Goal: Transaction & Acquisition: Obtain resource

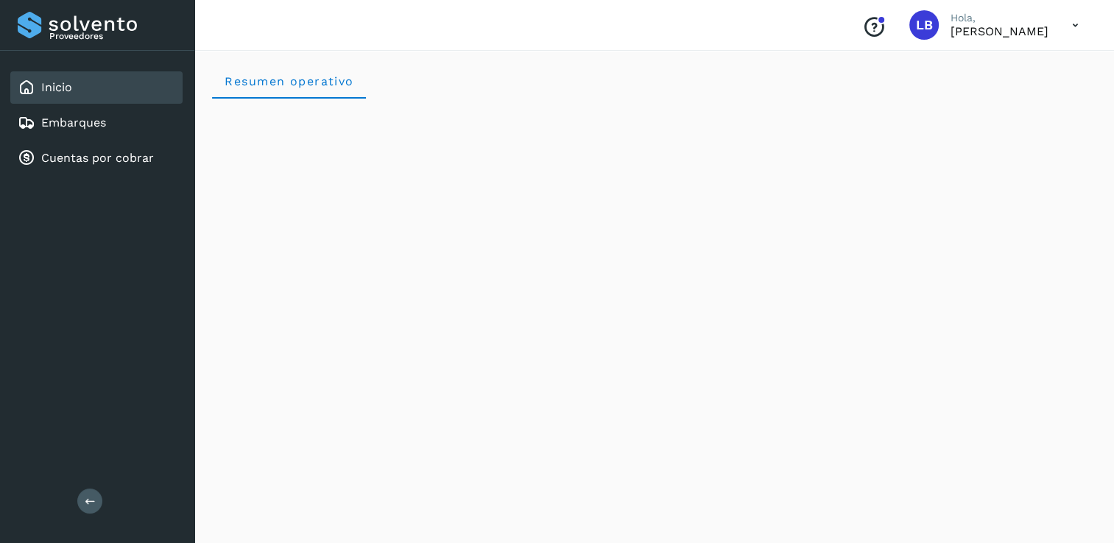
click at [88, 94] on div "Inicio" at bounding box center [96, 87] width 172 height 32
click at [163, 125] on div "Embarques" at bounding box center [96, 123] width 172 height 32
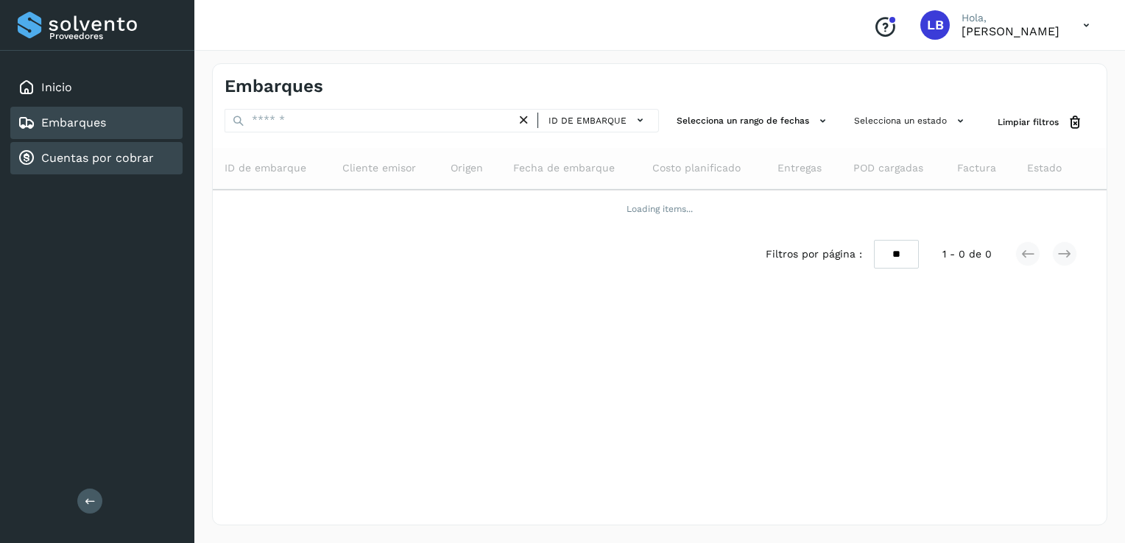
click at [110, 156] on link "Cuentas por cobrar" at bounding box center [97, 158] width 113 height 14
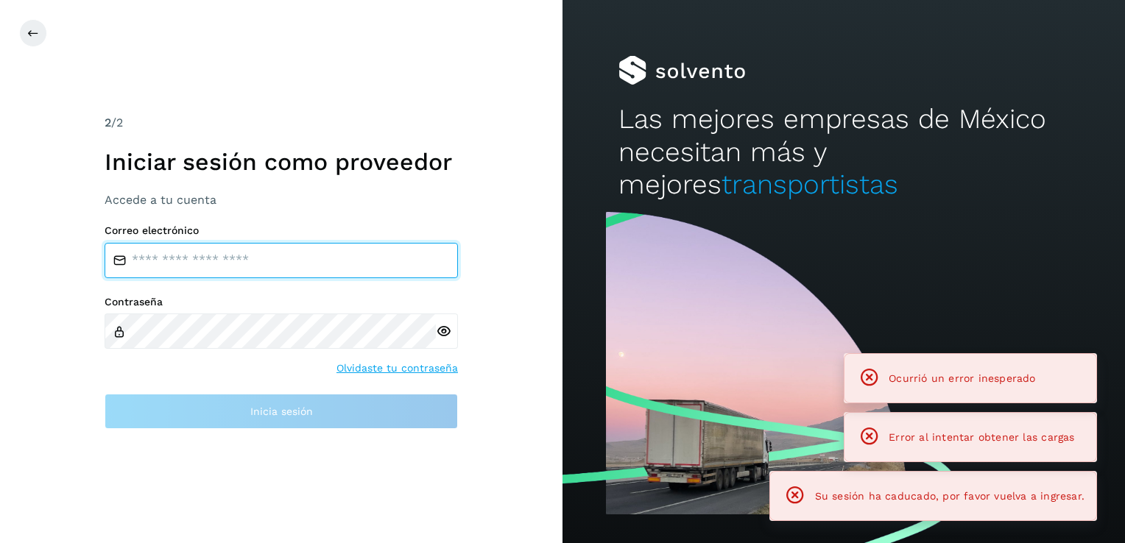
type input "**********"
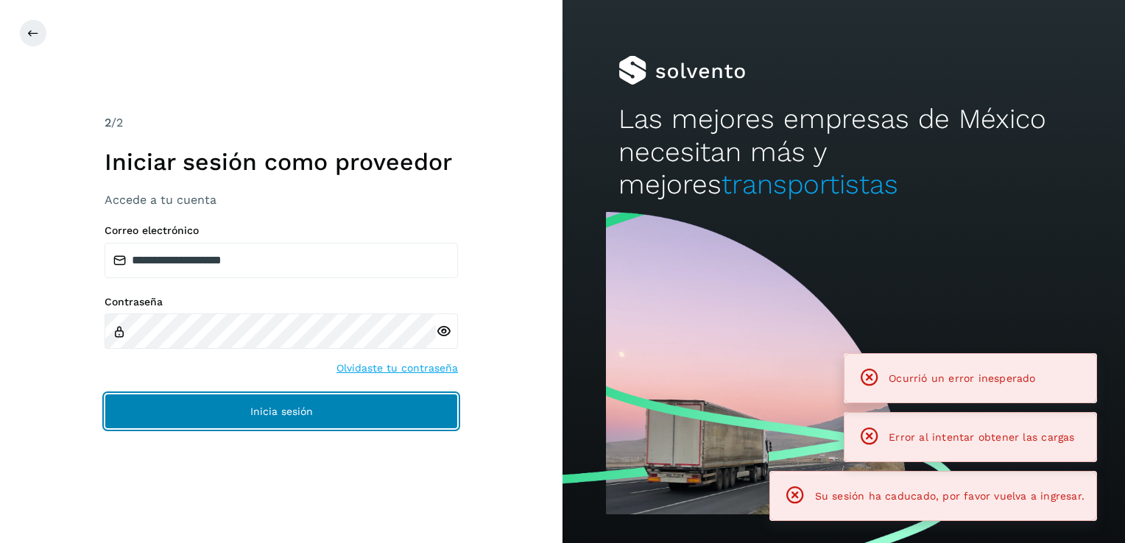
click at [291, 418] on button "Inicia sesión" at bounding box center [281, 411] width 353 height 35
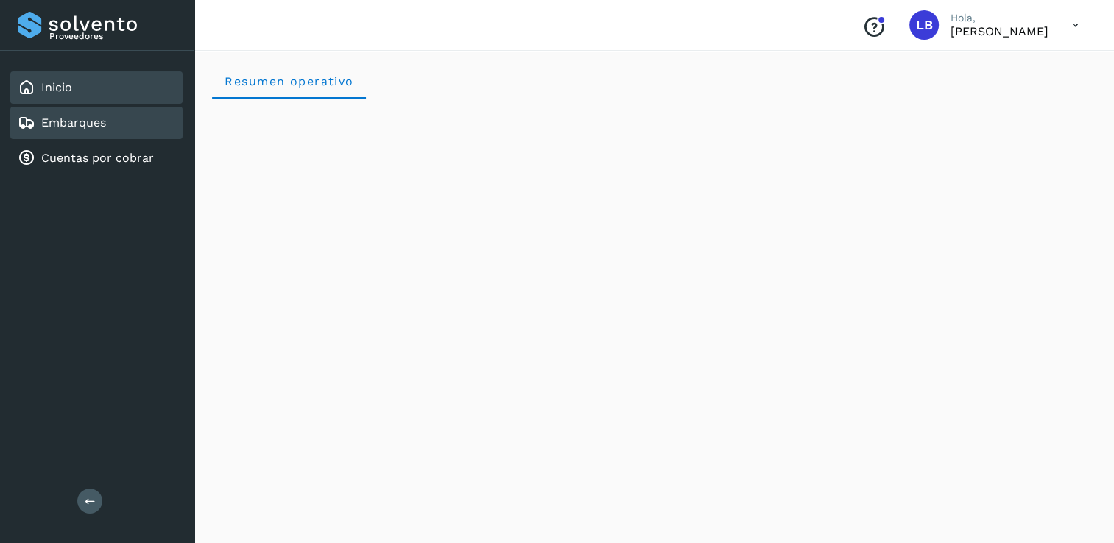
click at [88, 116] on link "Embarques" at bounding box center [73, 123] width 65 height 14
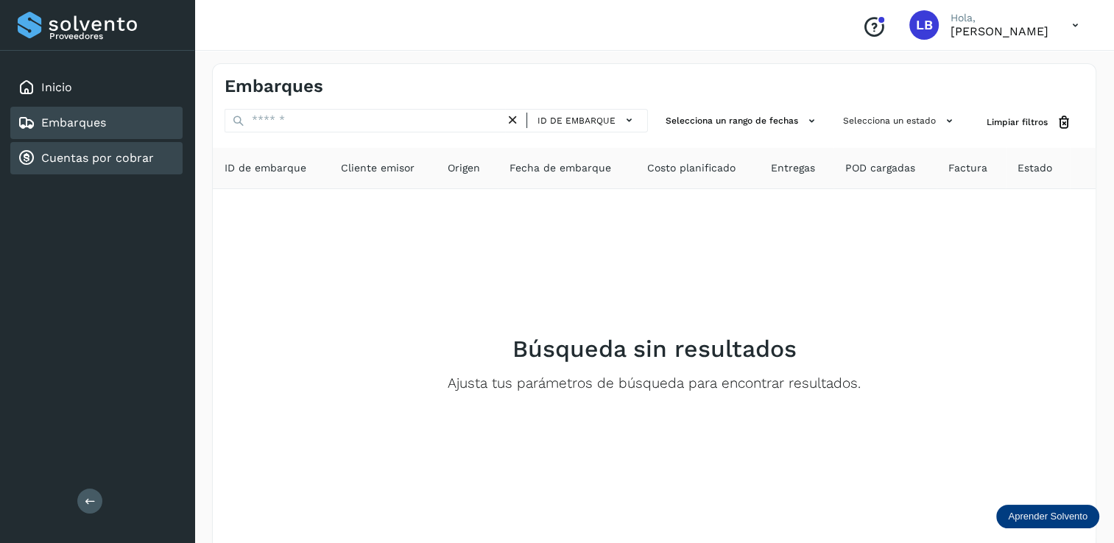
click at [85, 155] on link "Cuentas por cobrar" at bounding box center [97, 158] width 113 height 14
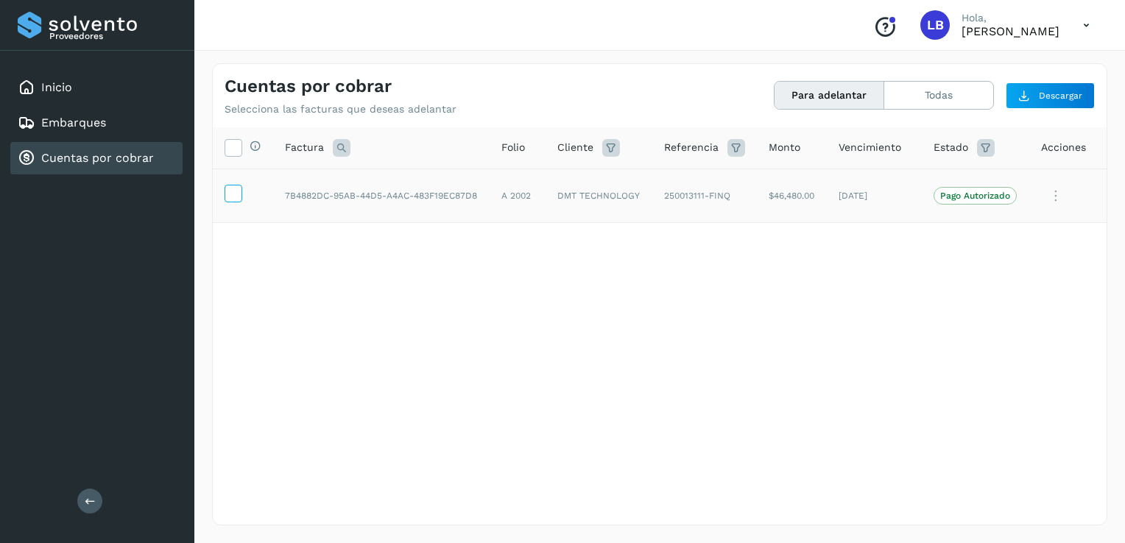
click at [237, 197] on icon at bounding box center [232, 192] width 15 height 15
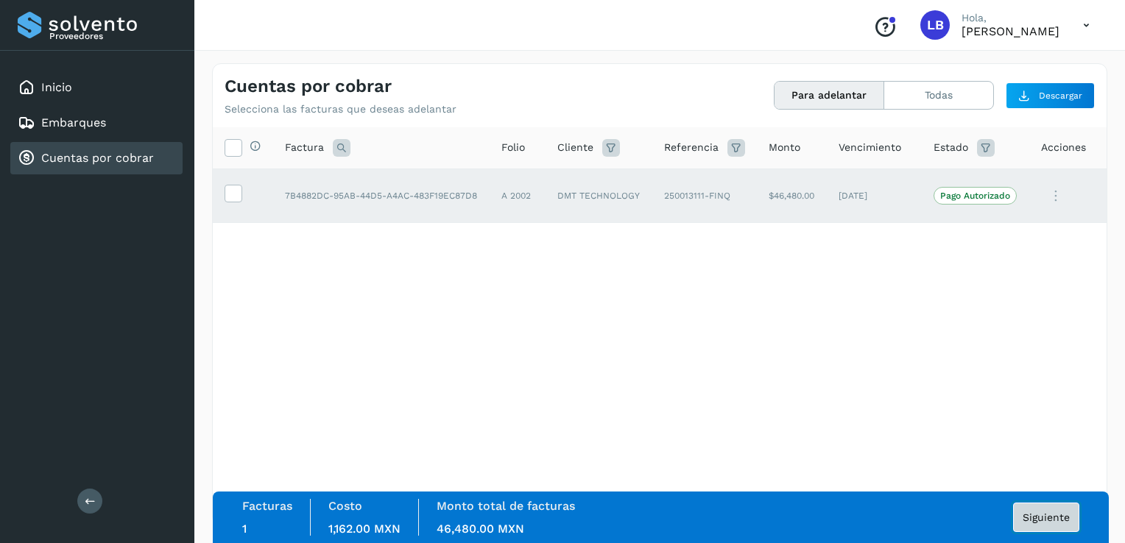
click at [1035, 523] on button "Siguiente" at bounding box center [1046, 517] width 66 height 29
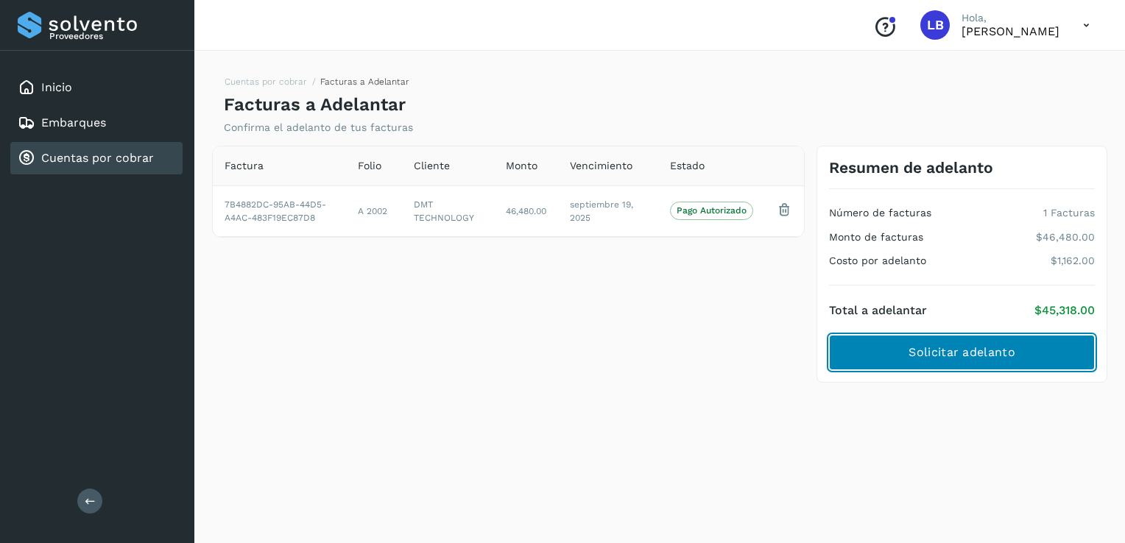
click at [944, 356] on span "Solicitar adelanto" at bounding box center [961, 352] width 106 height 16
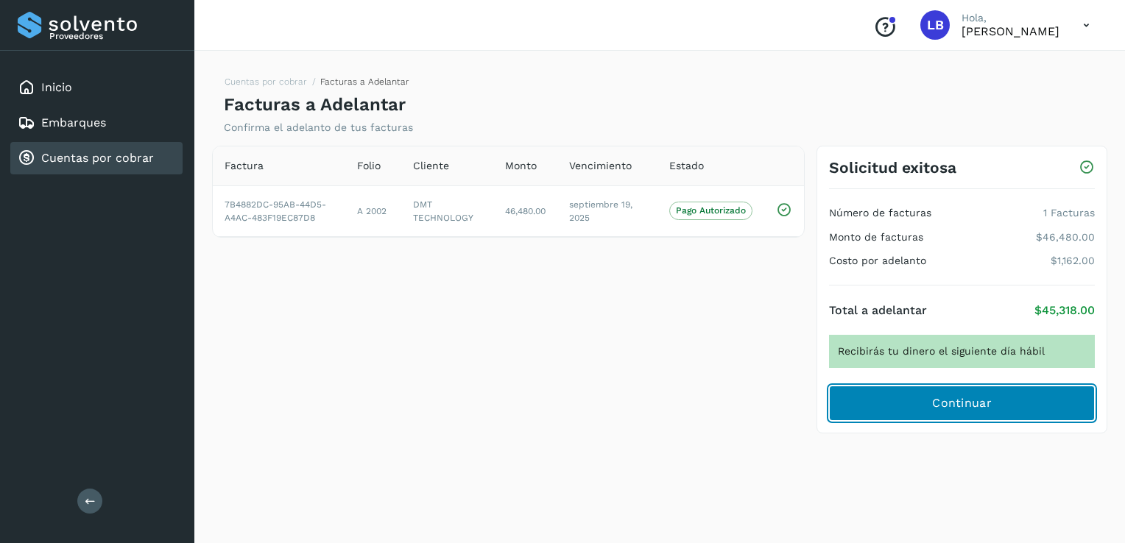
click at [980, 393] on button "Continuar" at bounding box center [962, 403] width 266 height 35
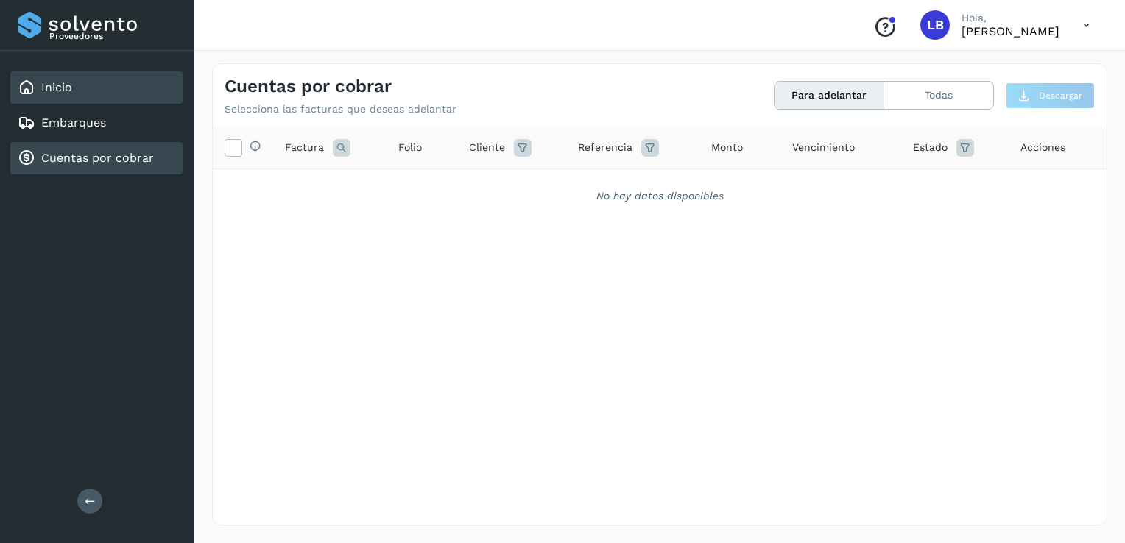
click at [115, 96] on div "Inicio" at bounding box center [96, 87] width 172 height 32
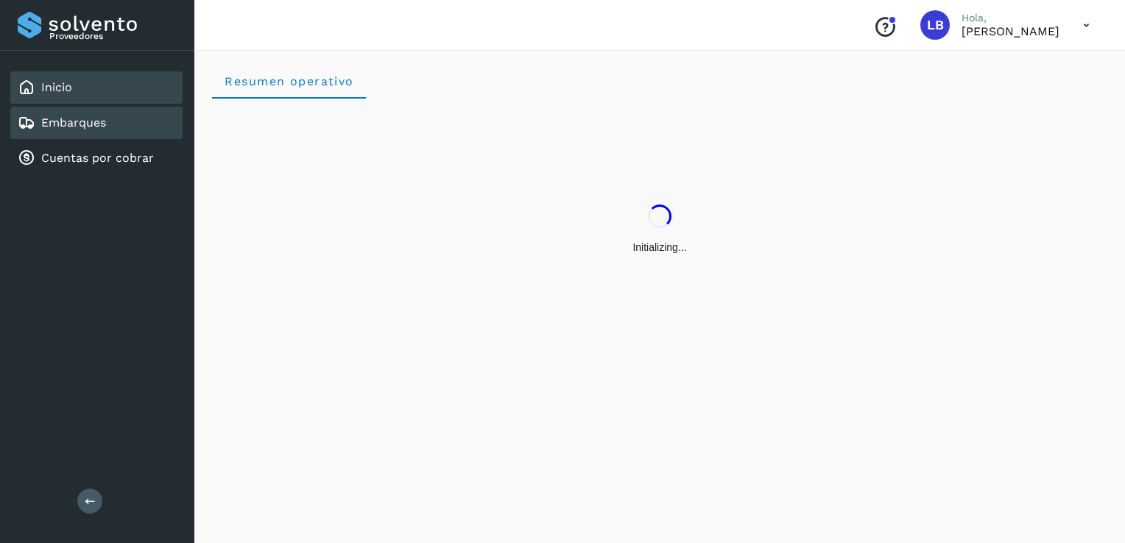
click at [109, 123] on div "Embarques" at bounding box center [96, 123] width 172 height 32
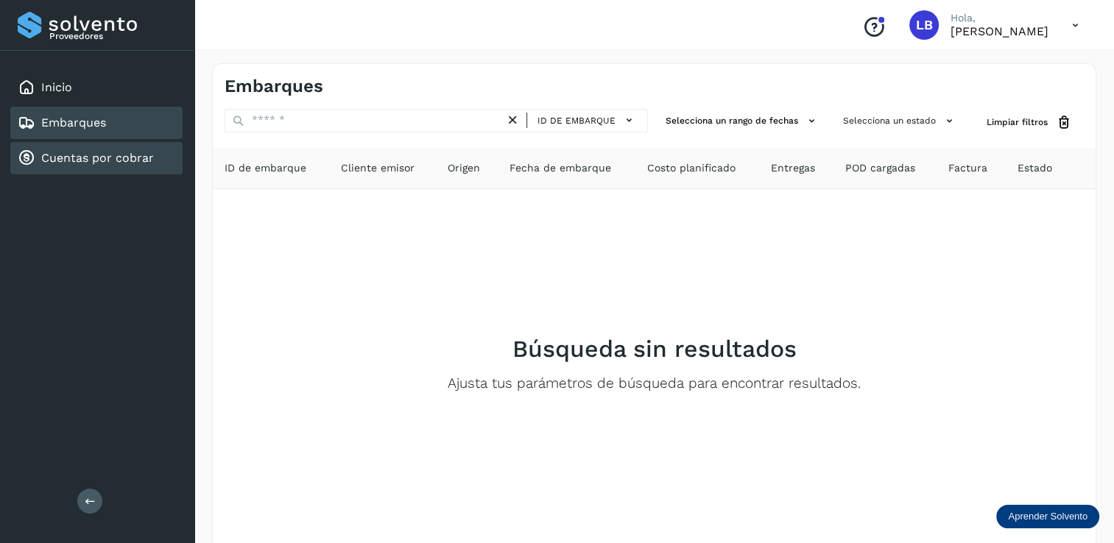
click at [96, 155] on link "Cuentas por cobrar" at bounding box center [97, 158] width 113 height 14
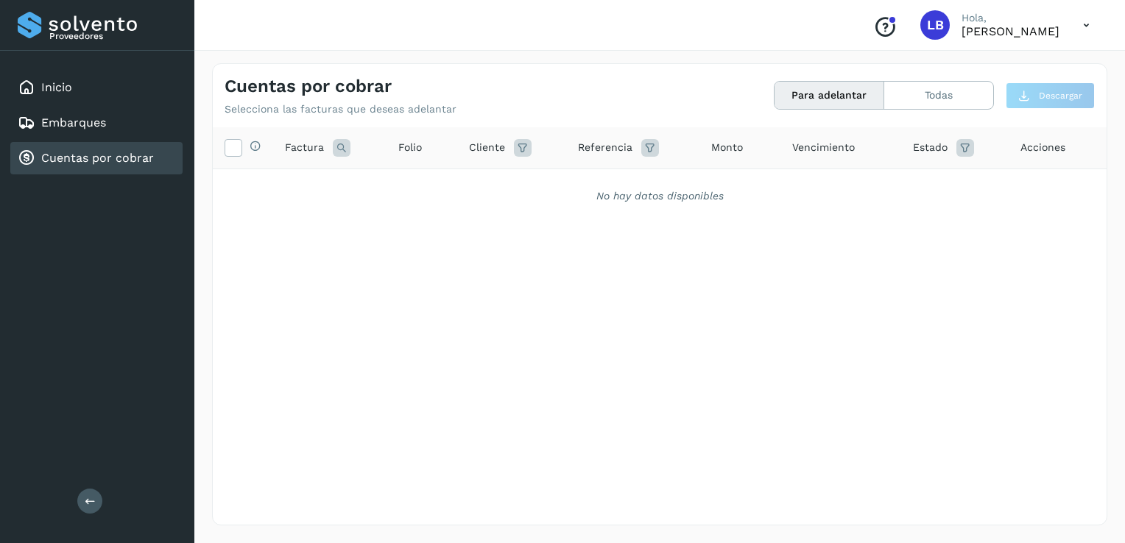
click at [818, 99] on button "Para adelantar" at bounding box center [829, 95] width 110 height 27
click at [948, 100] on button "Todas" at bounding box center [938, 95] width 109 height 27
